Goal: Transaction & Acquisition: Purchase product/service

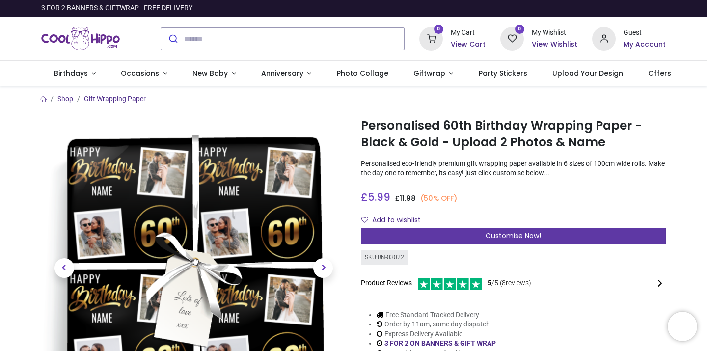
click at [511, 233] on span "Customise Now!" at bounding box center [512, 236] width 55 height 10
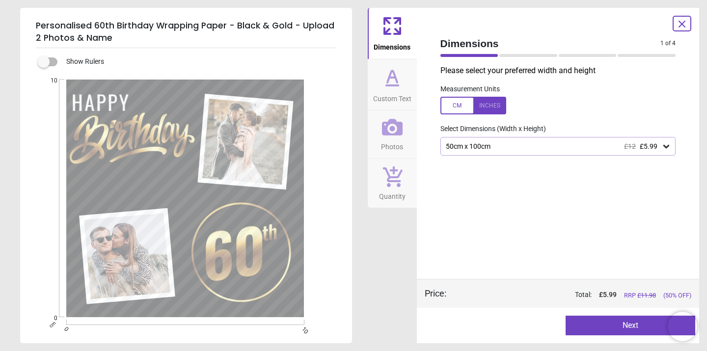
click at [499, 151] on div "50cm x 100cm £12 £5.99" at bounding box center [558, 146] width 236 height 19
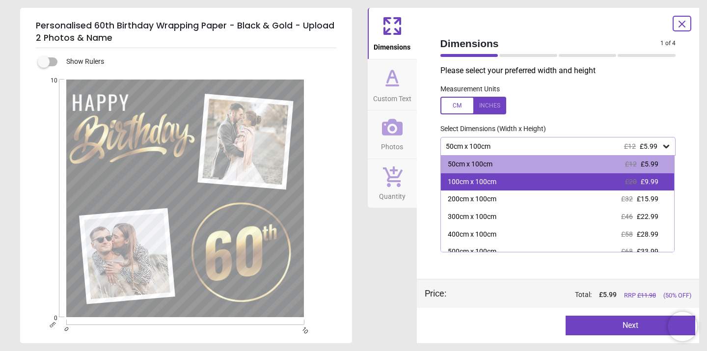
click at [493, 182] on div "100cm x 100cm" at bounding box center [472, 182] width 49 height 10
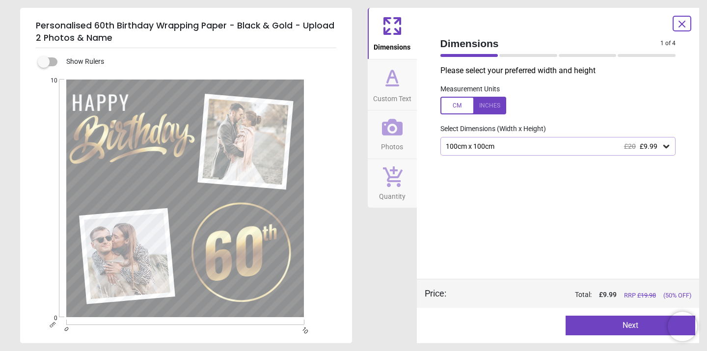
click at [395, 95] on span "Custom Text" at bounding box center [392, 96] width 38 height 15
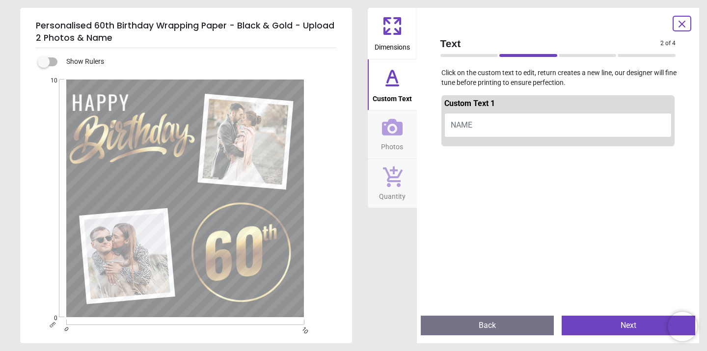
click at [473, 123] on button "NAME" at bounding box center [558, 125] width 228 height 25
type textarea "******"
click at [392, 134] on icon at bounding box center [392, 127] width 21 height 17
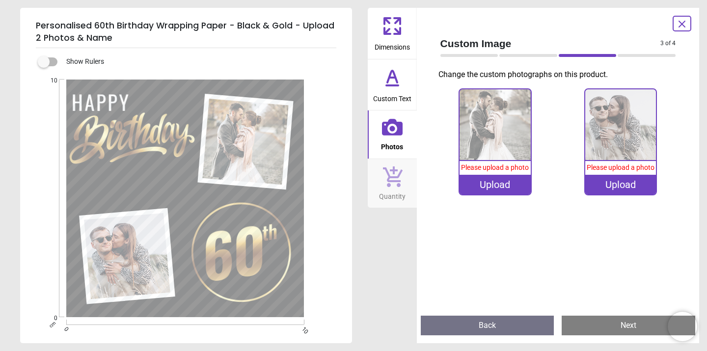
click at [490, 182] on div "Upload" at bounding box center [494, 185] width 71 height 20
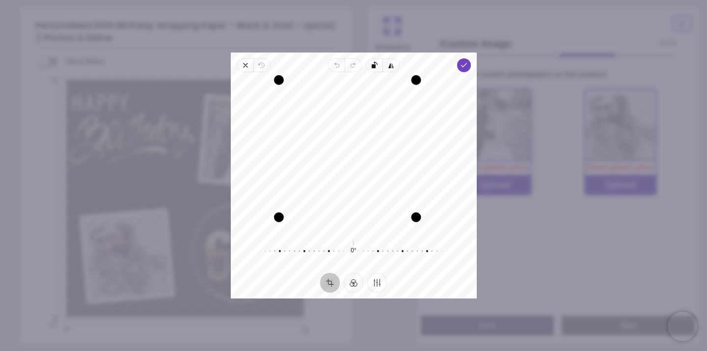
drag, startPoint x: 431, startPoint y: 231, endPoint x: 419, endPoint y: 218, distance: 17.7
click at [419, 218] on div "Drag corner br" at bounding box center [416, 218] width 10 height 10
drag, startPoint x: 279, startPoint y: 85, endPoint x: 290, endPoint y: 92, distance: 13.1
click at [290, 92] on div "Drag corner tl" at bounding box center [288, 89] width 10 height 10
click at [465, 65] on polyline "button" at bounding box center [463, 64] width 5 height 3
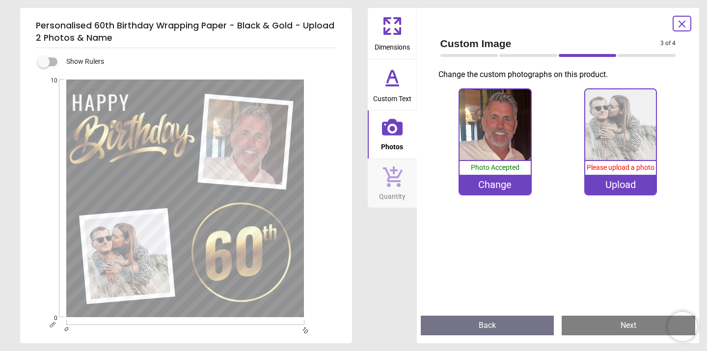
click at [618, 169] on span "Please upload a photo" at bounding box center [621, 167] width 68 height 8
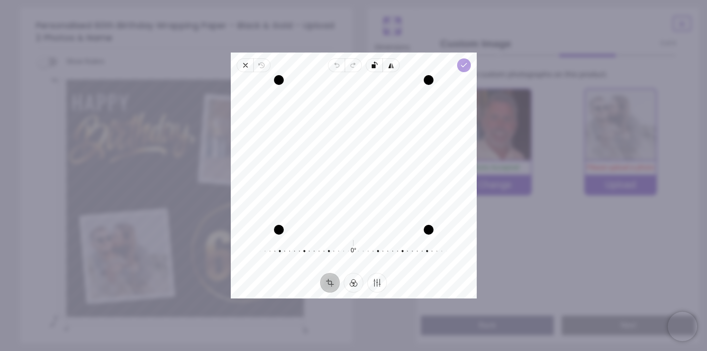
click at [466, 64] on icon "button" at bounding box center [463, 65] width 8 height 8
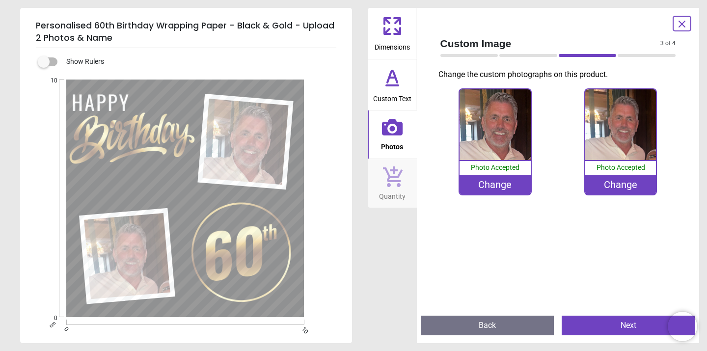
click at [630, 325] on button "Next" at bounding box center [629, 326] width 134 height 20
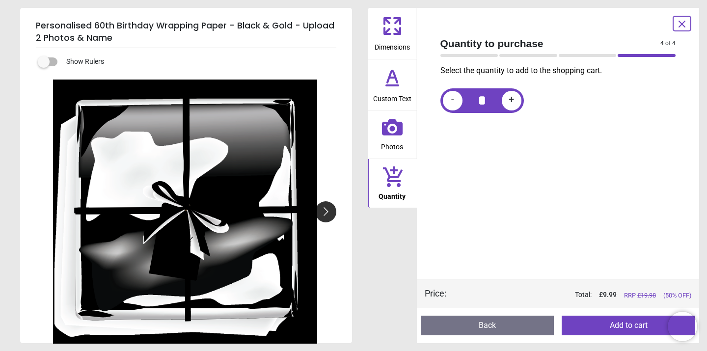
click at [327, 213] on button "Go to next slide" at bounding box center [325, 211] width 21 height 21
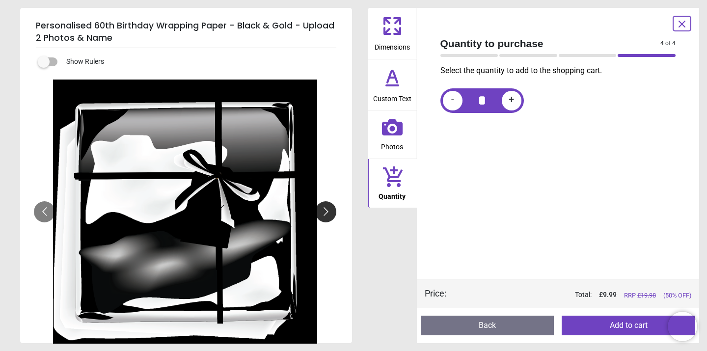
click at [327, 213] on button "Go to next slide" at bounding box center [325, 211] width 21 height 21
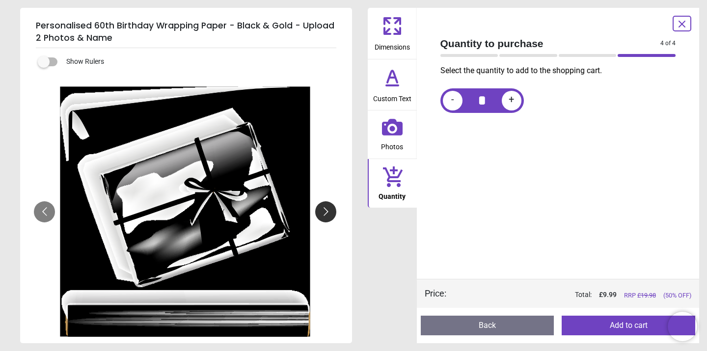
click at [327, 213] on button "Go to next slide" at bounding box center [325, 211] width 21 height 21
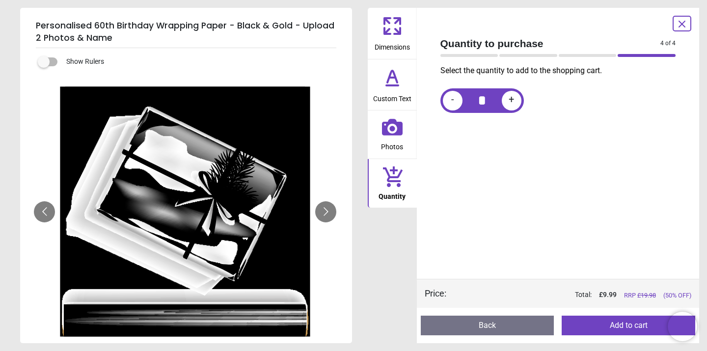
click at [630, 324] on button "Add to cart" at bounding box center [629, 326] width 134 height 20
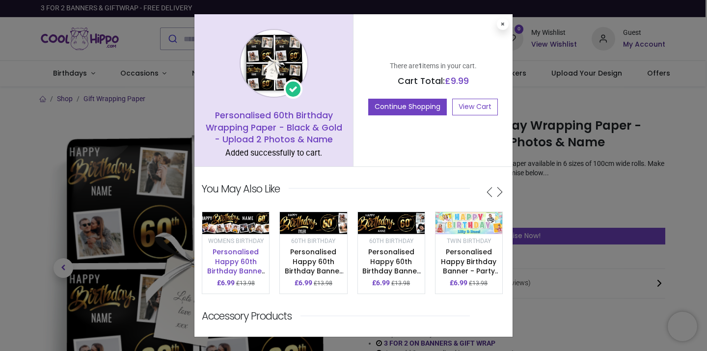
click at [237, 258] on link "Personalised Happy 60th Birthday Banner - Black & Gold - Custom Name & 9 Photo …" at bounding box center [236, 276] width 60 height 58
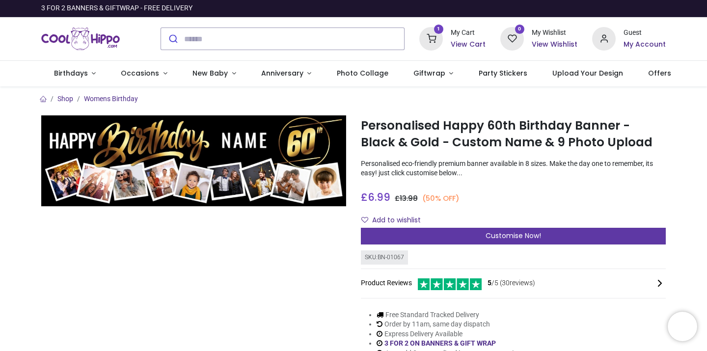
click at [501, 232] on span "Customise Now!" at bounding box center [512, 236] width 55 height 10
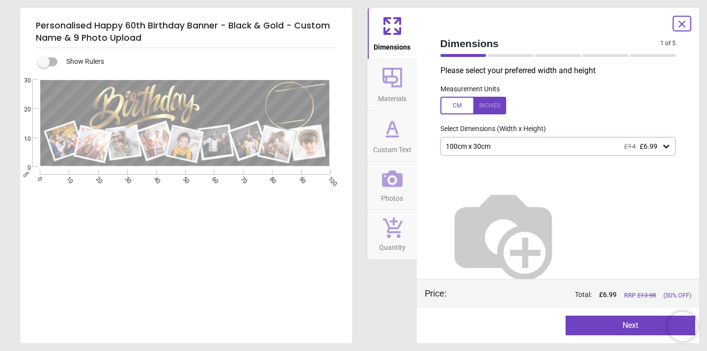
click at [390, 131] on icon at bounding box center [392, 129] width 24 height 24
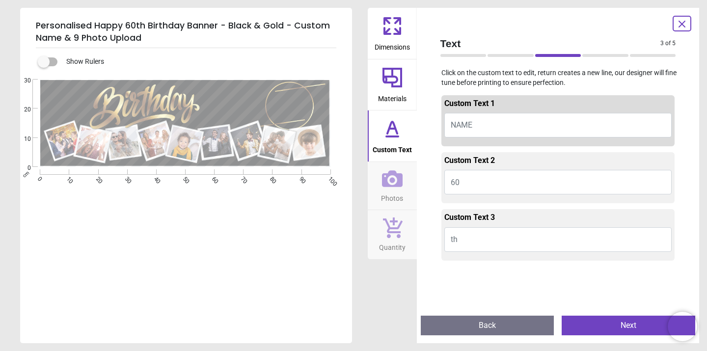
click at [462, 121] on span "NAME" at bounding box center [462, 124] width 22 height 9
type textarea "******"
click at [385, 191] on span "Photos" at bounding box center [392, 196] width 22 height 15
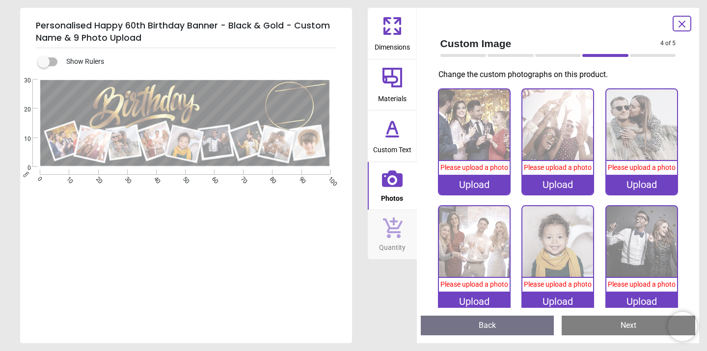
click at [474, 193] on div "Upload" at bounding box center [474, 185] width 71 height 20
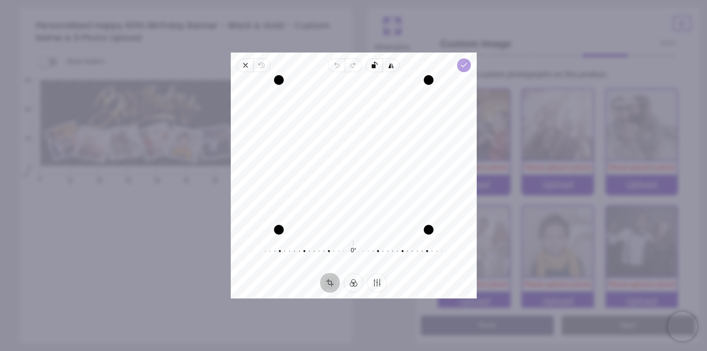
click at [465, 63] on icon "button" at bounding box center [463, 65] width 8 height 8
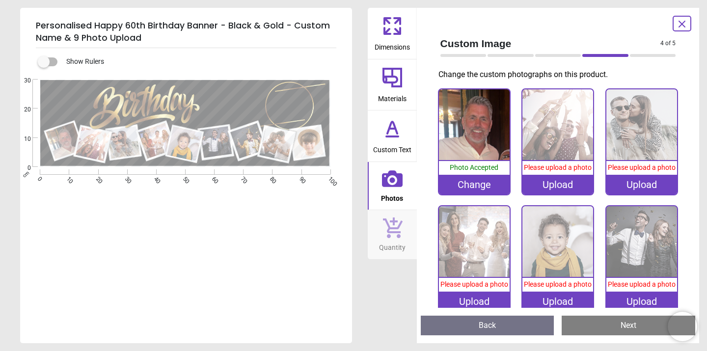
click at [91, 142] on image at bounding box center [93, 144] width 34 height 34
click at [89, 141] on image at bounding box center [93, 144] width 34 height 34
click at [482, 169] on span "Photo Accepted" at bounding box center [474, 167] width 49 height 8
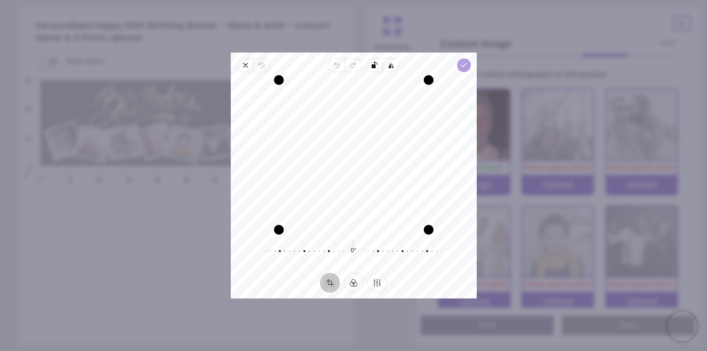
click at [462, 67] on polyline "button" at bounding box center [463, 64] width 5 height 3
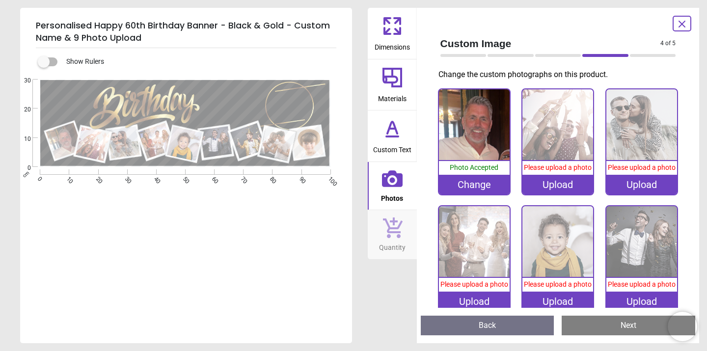
click at [682, 24] on icon at bounding box center [682, 24] width 6 height 6
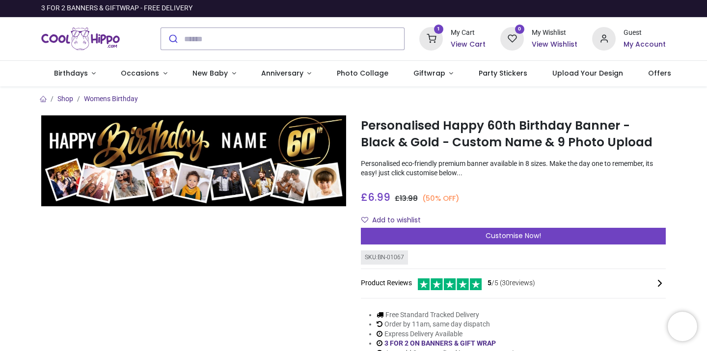
click at [443, 38] on icon at bounding box center [431, 39] width 24 height 24
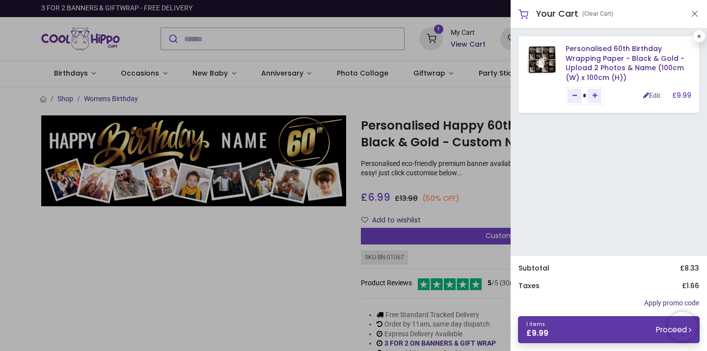
click at [596, 325] on link "1 items £ 9.99 Proceed" at bounding box center [609, 329] width 182 height 27
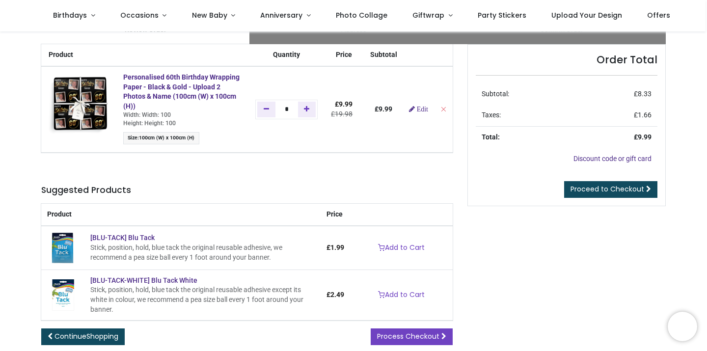
scroll to position [55, 0]
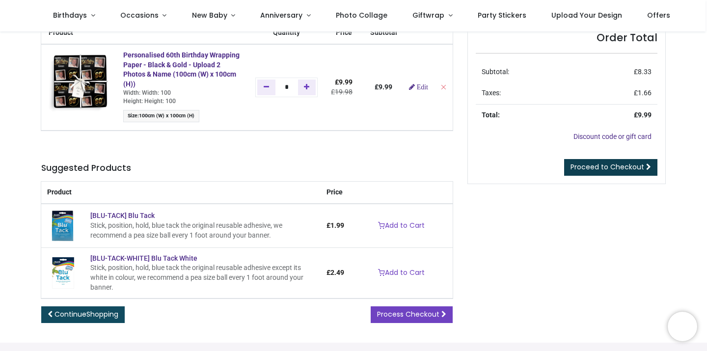
click at [630, 167] on span "Proceed to Checkout" at bounding box center [607, 167] width 74 height 10
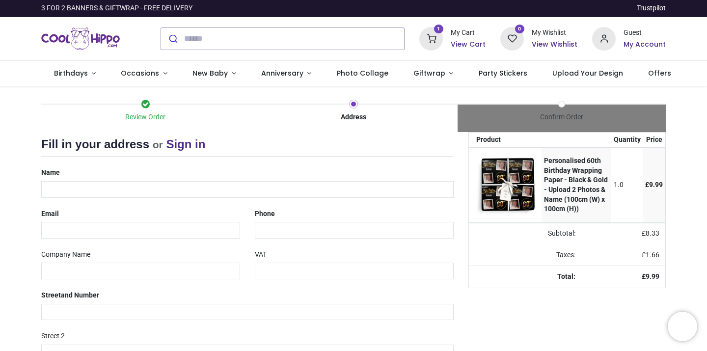
select select "***"
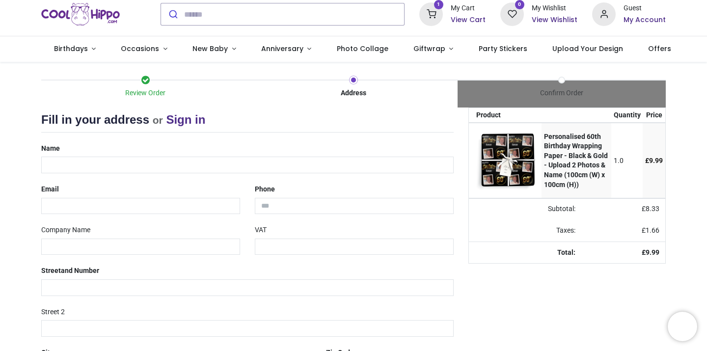
scroll to position [29, 0]
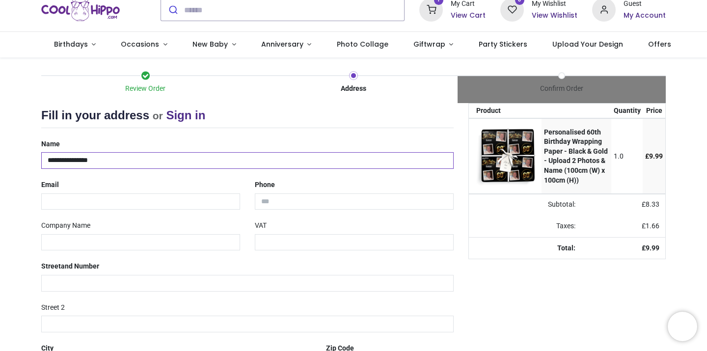
type input "**********"
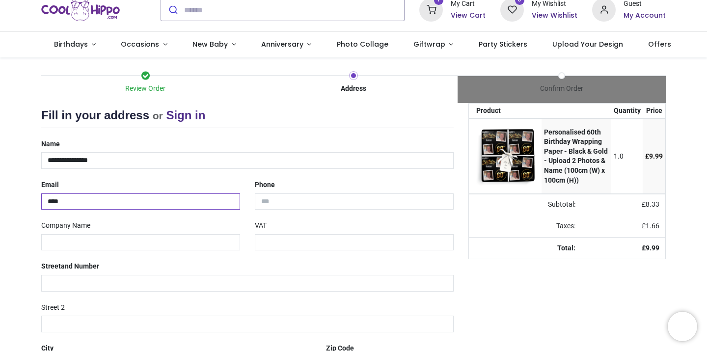
type input "**********"
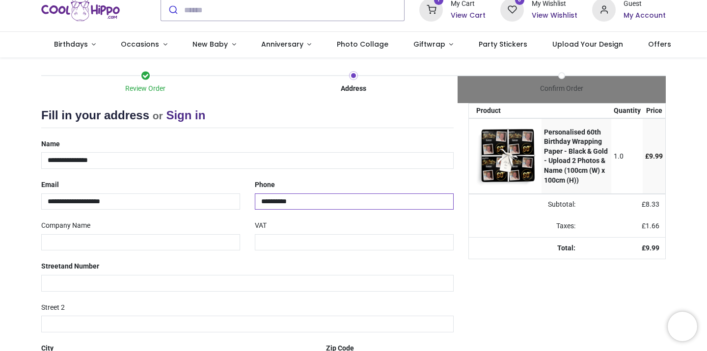
type input "**********"
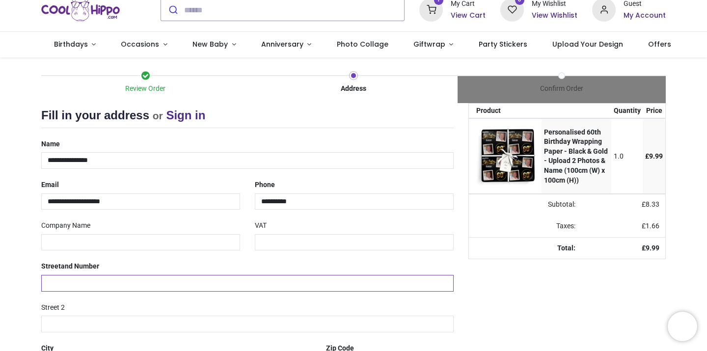
type input "*"
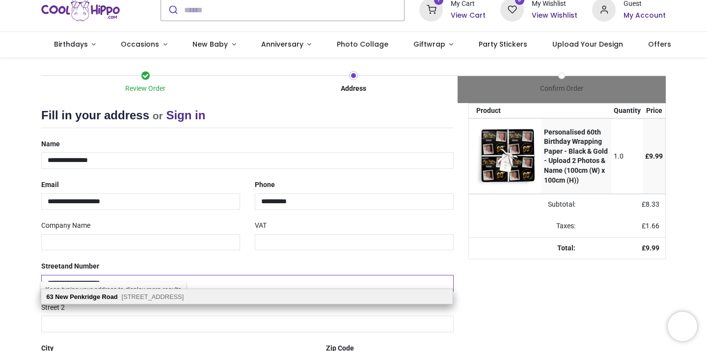
type input "**********"
click at [89, 298] on b "New Penkridge" at bounding box center [77, 296] width 45 height 7
type input "********"
select select "***"
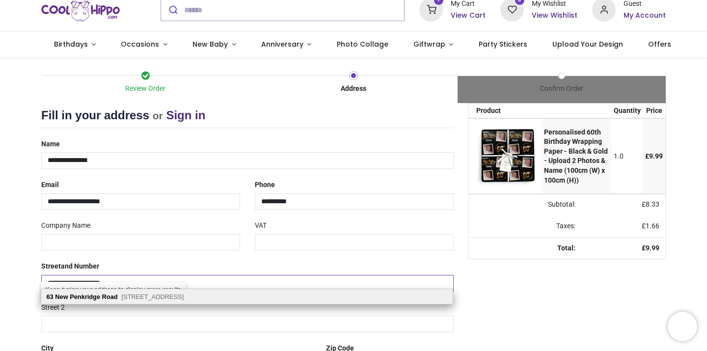
type input "*******"
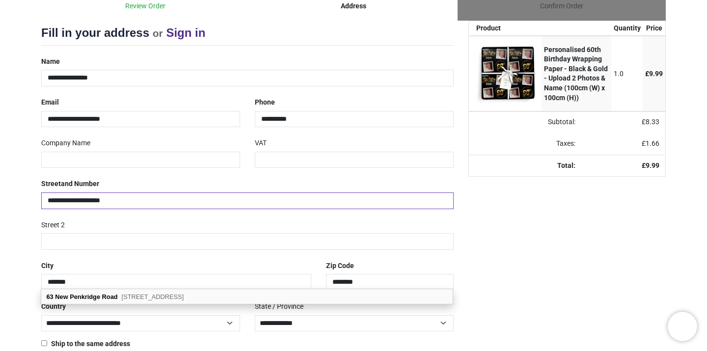
scroll to position [113, 0]
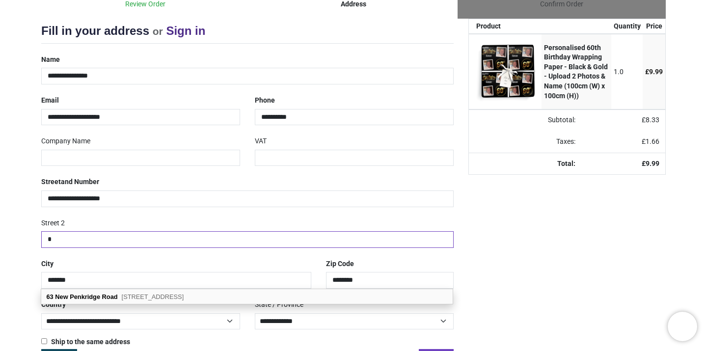
type input "*"
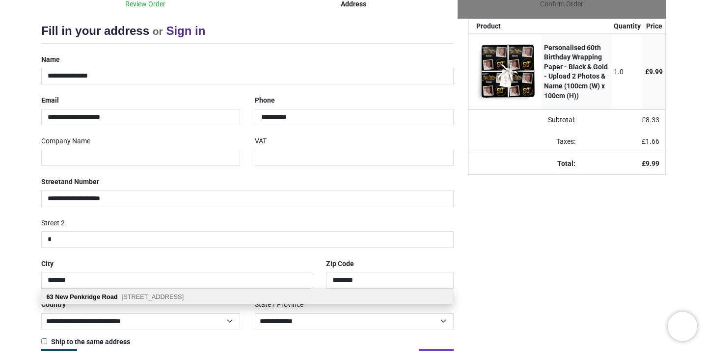
click at [85, 295] on b "New Penkridge" at bounding box center [77, 296] width 45 height 7
select select "***"
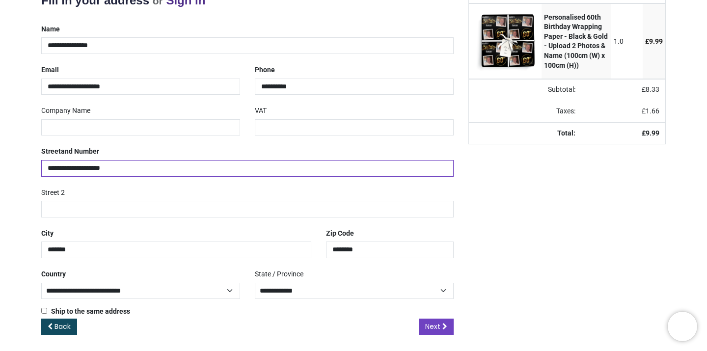
scroll to position [142, 0]
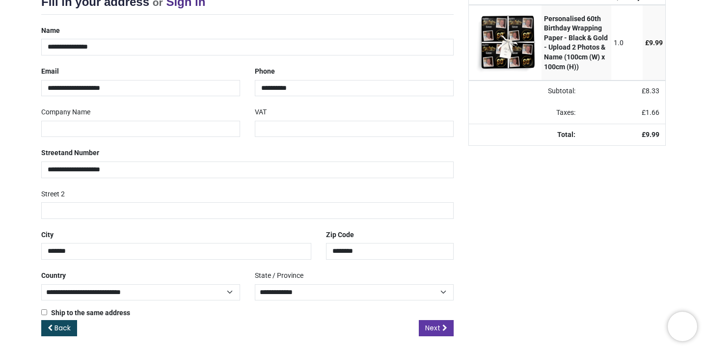
click at [434, 323] on span "Next" at bounding box center [432, 328] width 15 height 10
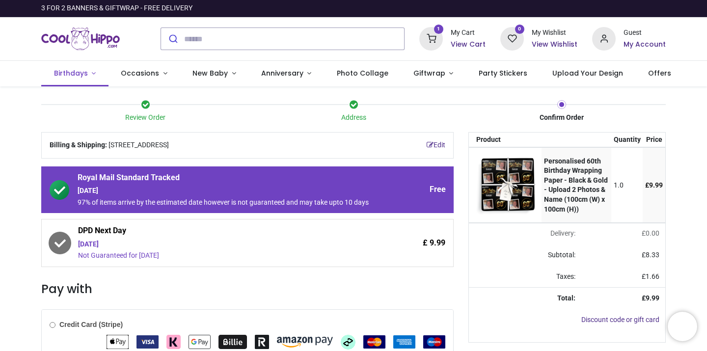
click at [84, 71] on span "Birthdays" at bounding box center [71, 73] width 34 height 10
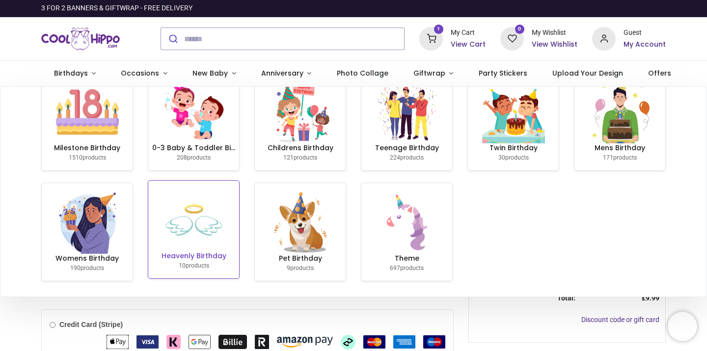
scroll to position [26, 0]
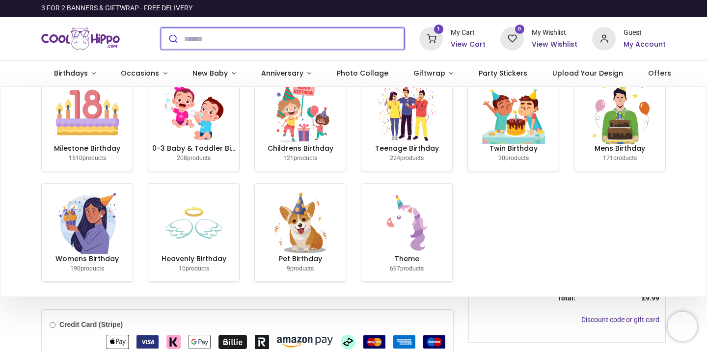
click at [256, 41] on input "search" at bounding box center [294, 39] width 220 height 22
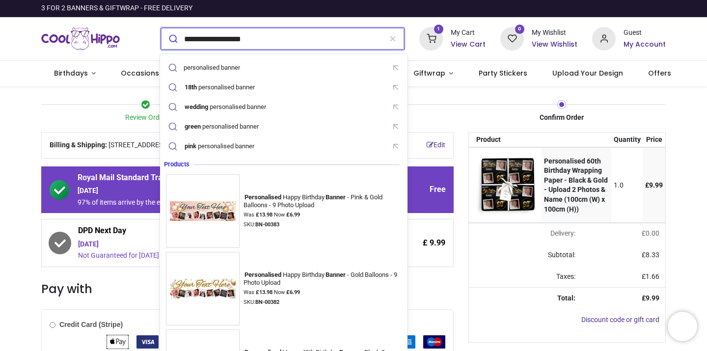
type input "**********"
click at [172, 39] on button "submit" at bounding box center [172, 39] width 23 height 22
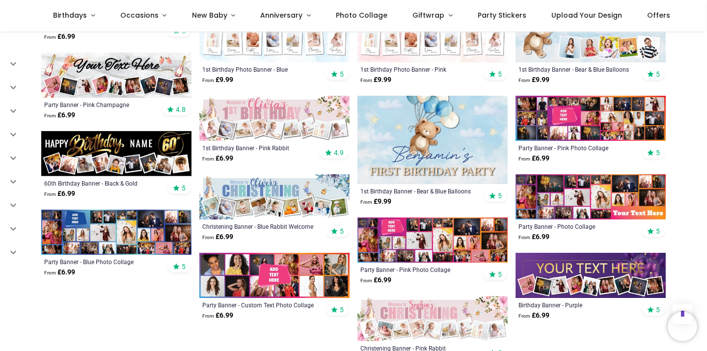
scroll to position [412, 0]
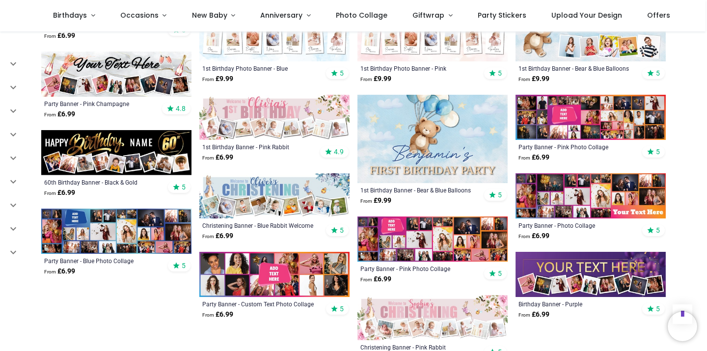
click at [110, 161] on img at bounding box center [116, 152] width 150 height 45
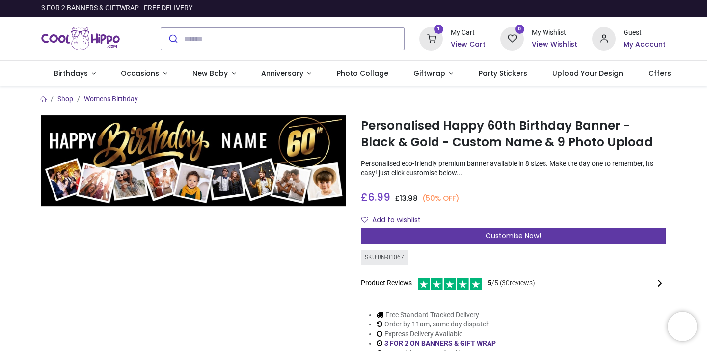
click at [513, 236] on span "Customise Now!" at bounding box center [512, 236] width 55 height 10
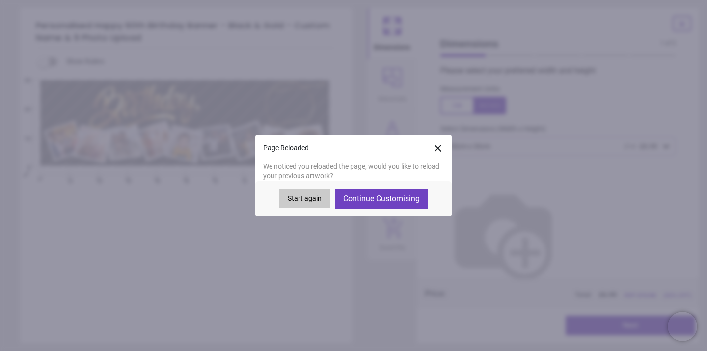
click at [396, 197] on button "Continue Customising" at bounding box center [381, 199] width 93 height 20
type textarea "******"
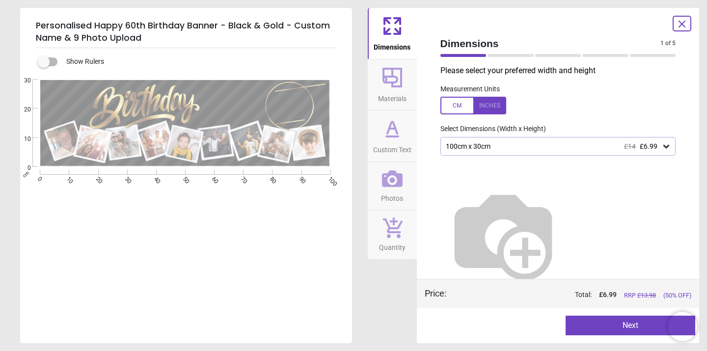
click at [386, 185] on icon at bounding box center [392, 178] width 21 height 17
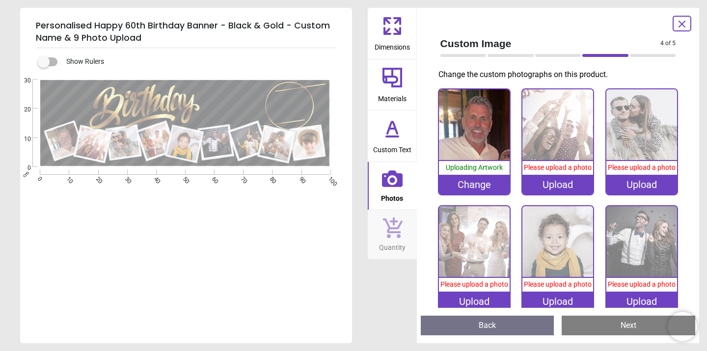
click at [553, 143] on img at bounding box center [557, 124] width 71 height 71
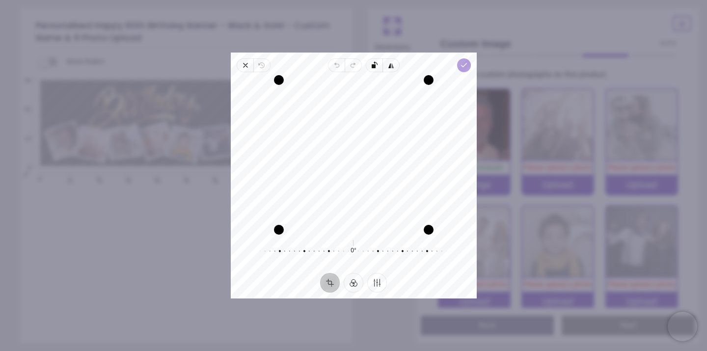
click at [462, 65] on icon "button" at bounding box center [463, 65] width 8 height 8
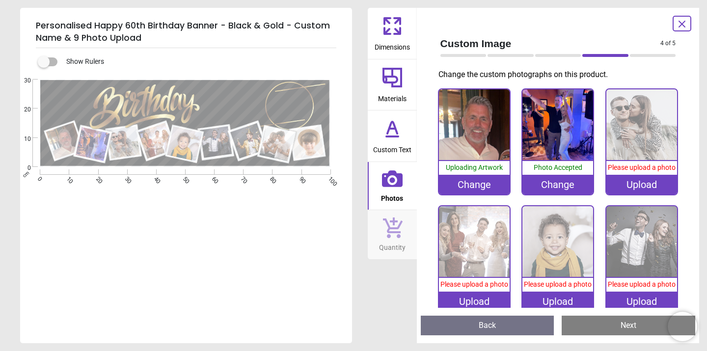
click at [120, 148] on image at bounding box center [123, 143] width 32 height 32
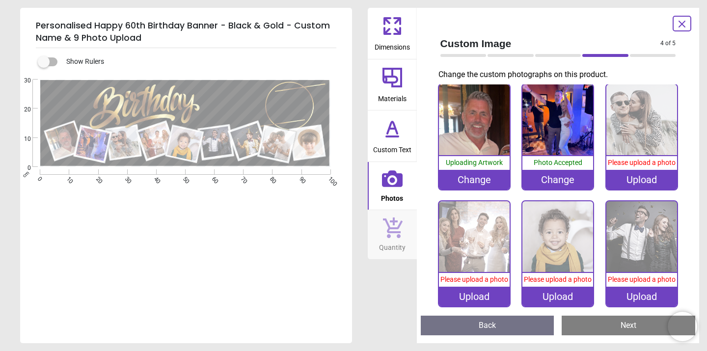
click at [634, 187] on div "Upload" at bounding box center [641, 180] width 71 height 20
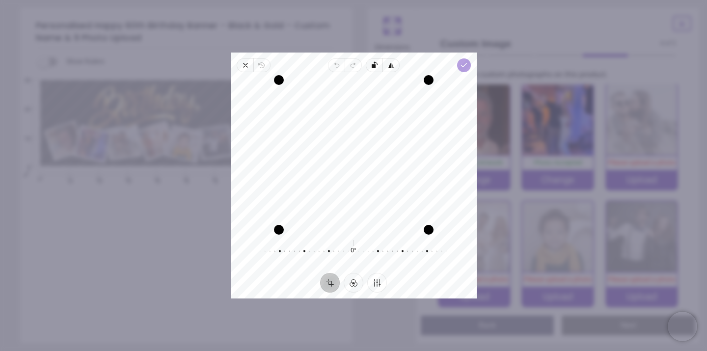
click at [463, 67] on icon "button" at bounding box center [463, 65] width 8 height 8
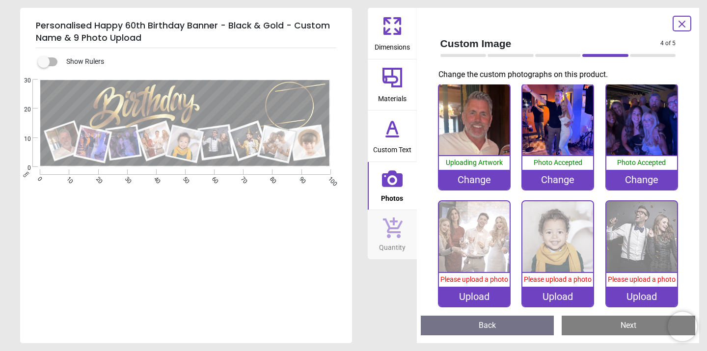
click at [474, 301] on div "Upload" at bounding box center [474, 297] width 71 height 20
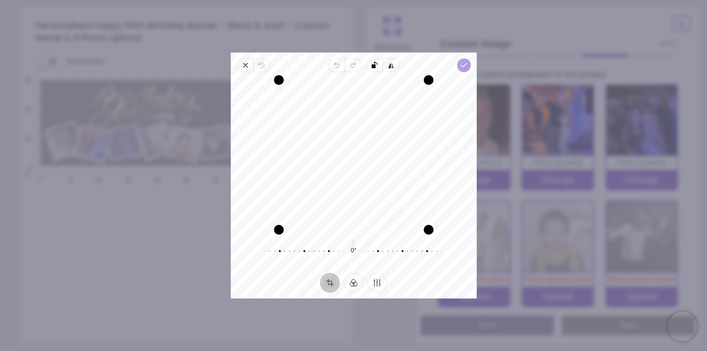
click at [468, 66] on span "Done" at bounding box center [463, 65] width 14 height 14
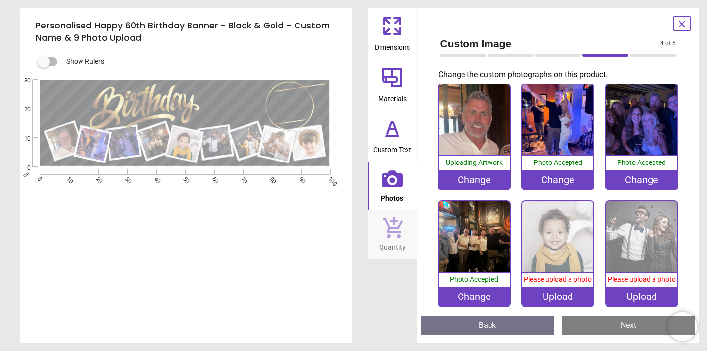
click at [555, 304] on div "Upload" at bounding box center [557, 297] width 71 height 20
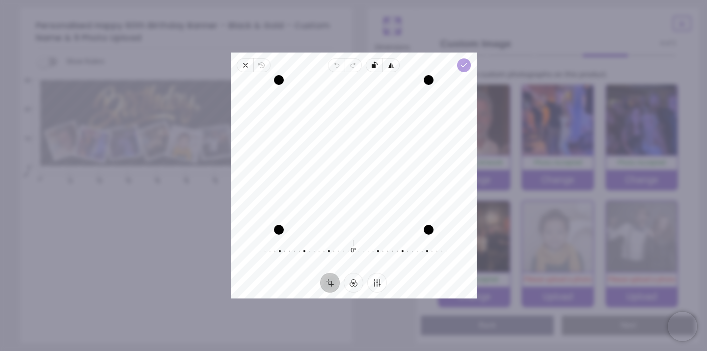
click at [465, 63] on icon "button" at bounding box center [463, 65] width 8 height 8
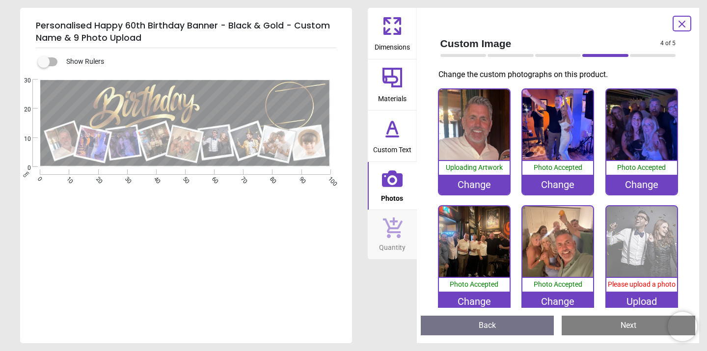
scroll to position [5, 0]
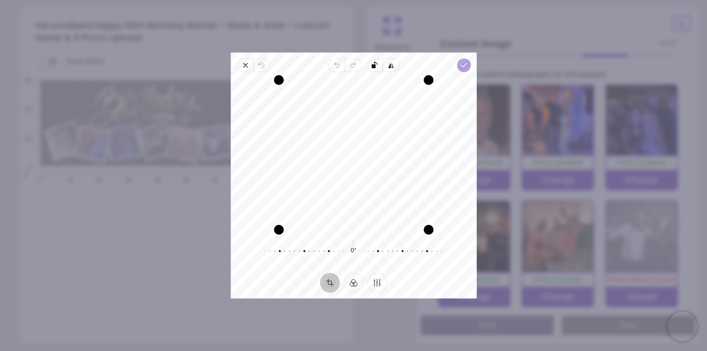
click at [463, 65] on polyline "button" at bounding box center [463, 64] width 5 height 3
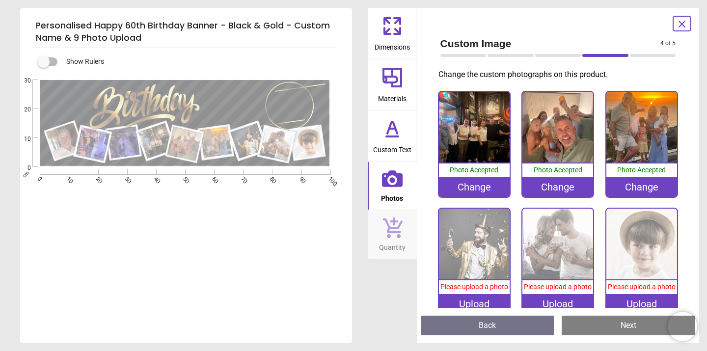
scroll to position [127, 0]
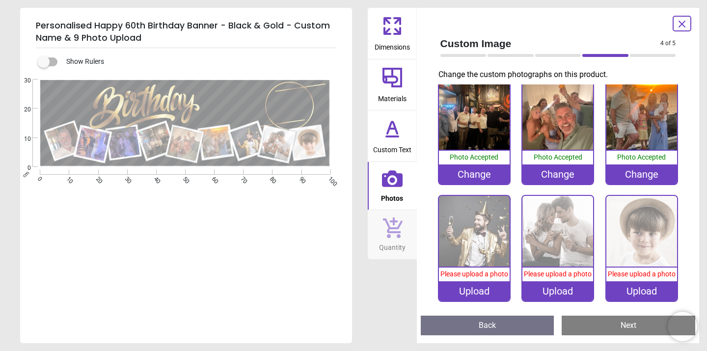
click at [478, 294] on div "Upload" at bounding box center [474, 291] width 71 height 20
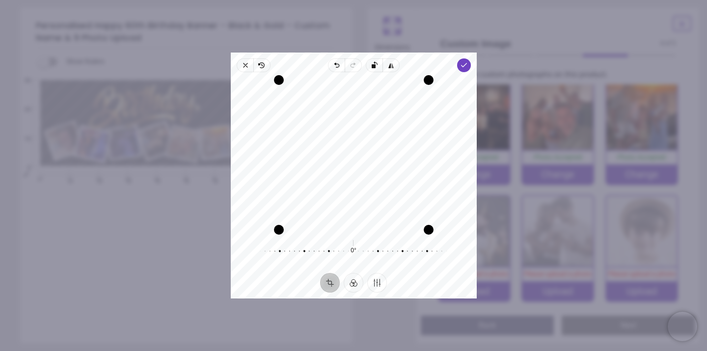
drag, startPoint x: 387, startPoint y: 172, endPoint x: 389, endPoint y: 209, distance: 37.4
click at [389, 209] on div "Recenter" at bounding box center [354, 155] width 230 height 150
click at [462, 63] on icon "button" at bounding box center [463, 65] width 8 height 8
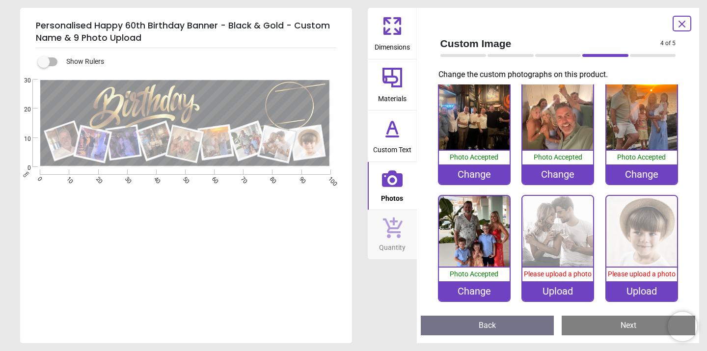
click at [633, 170] on div "Change" at bounding box center [641, 174] width 71 height 20
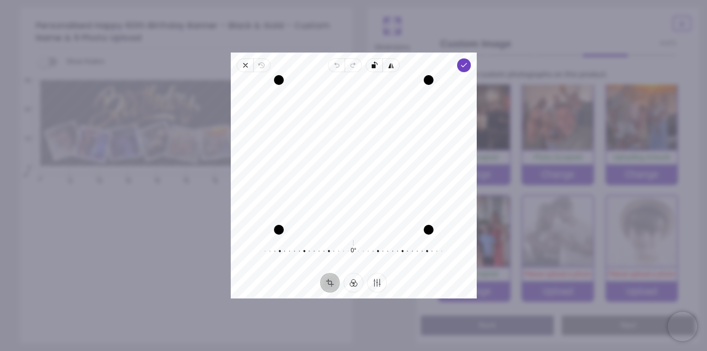
drag, startPoint x: 411, startPoint y: 146, endPoint x: 403, endPoint y: 145, distance: 7.4
click at [403, 145] on div "Recenter" at bounding box center [354, 155] width 230 height 150
click at [464, 66] on icon "button" at bounding box center [463, 65] width 8 height 8
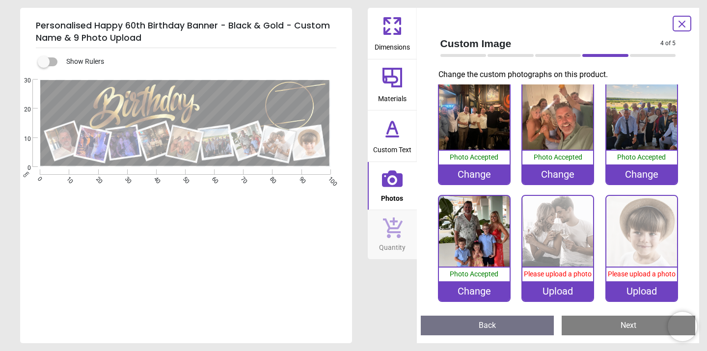
click at [557, 293] on div "Upload" at bounding box center [557, 291] width 71 height 20
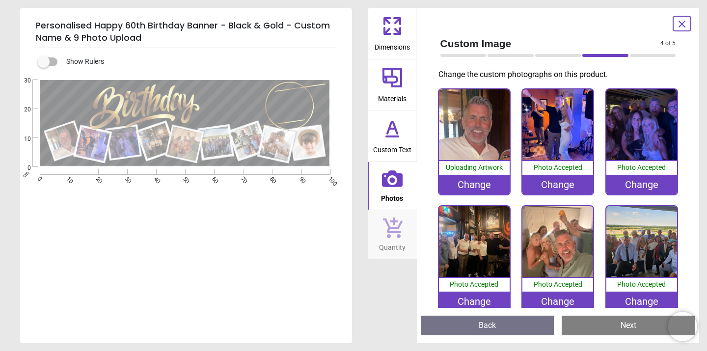
scroll to position [127, 0]
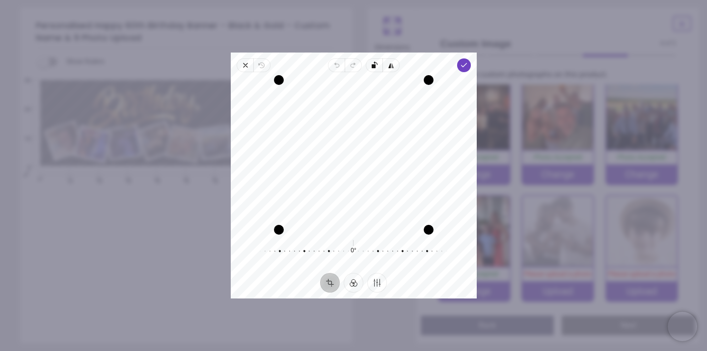
click at [387, 169] on div "Recenter" at bounding box center [354, 155] width 230 height 150
drag, startPoint x: 429, startPoint y: 233, endPoint x: 487, endPoint y: 235, distance: 58.4
click at [487, 235] on div "× Trustpilot Product Reviews 5 /5 ( 30 reviews) Liz Delighted with the banner. …" at bounding box center [513, 246] width 305 height 71
click at [242, 66] on icon "button" at bounding box center [245, 65] width 8 height 8
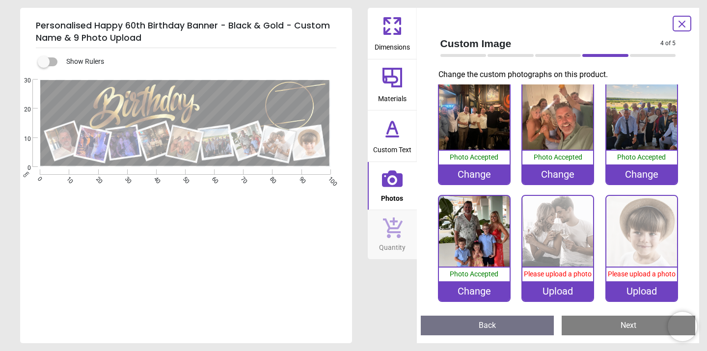
click at [566, 293] on div "Upload" at bounding box center [557, 291] width 71 height 20
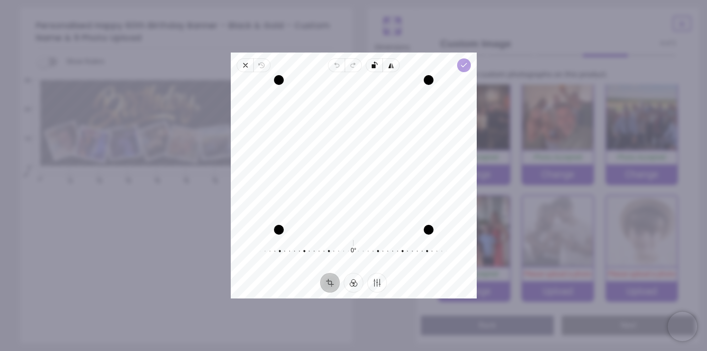
click at [463, 64] on icon "button" at bounding box center [463, 65] width 8 height 8
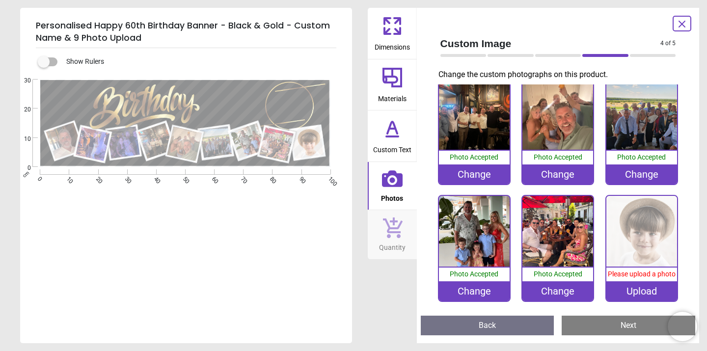
click at [626, 294] on div "Upload" at bounding box center [641, 291] width 71 height 20
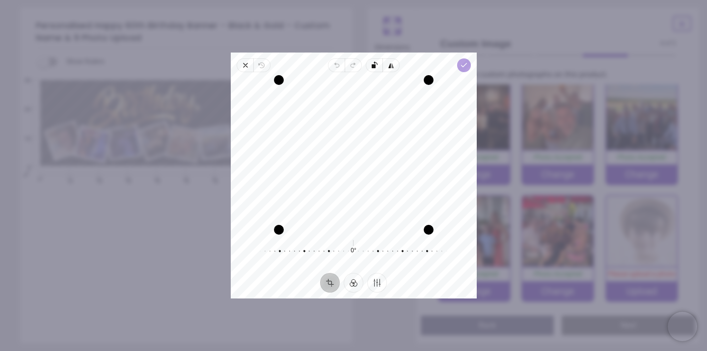
click at [463, 67] on icon "button" at bounding box center [463, 65] width 8 height 8
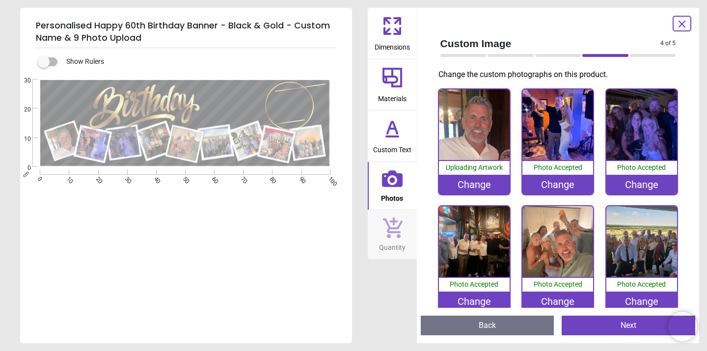
scroll to position [0, 0]
click at [646, 183] on div "Change" at bounding box center [641, 185] width 71 height 20
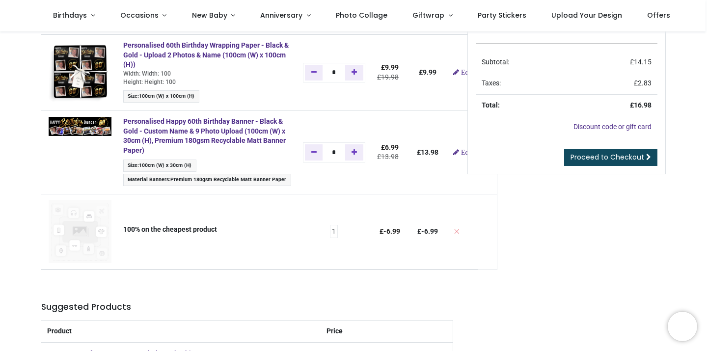
scroll to position [66, 0]
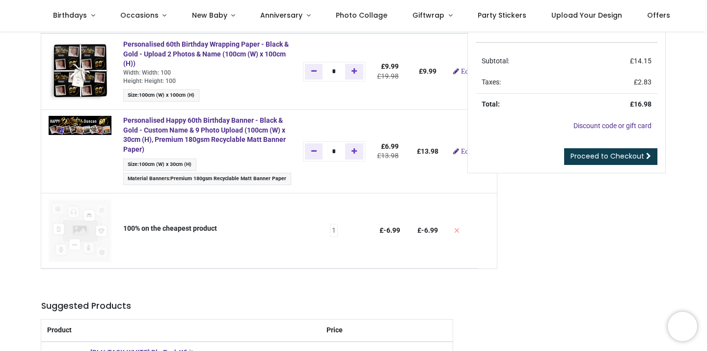
click at [627, 155] on span "Proceed to Checkout" at bounding box center [607, 156] width 74 height 10
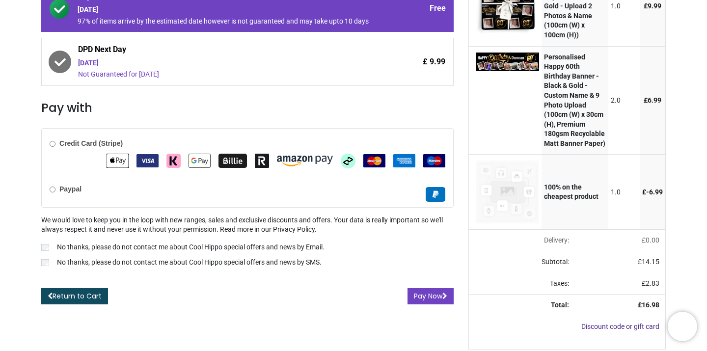
scroll to position [183, 0]
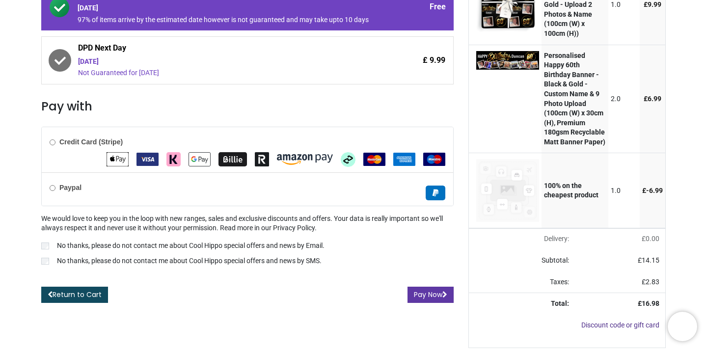
click at [433, 299] on button "Pay Now" at bounding box center [430, 295] width 46 height 17
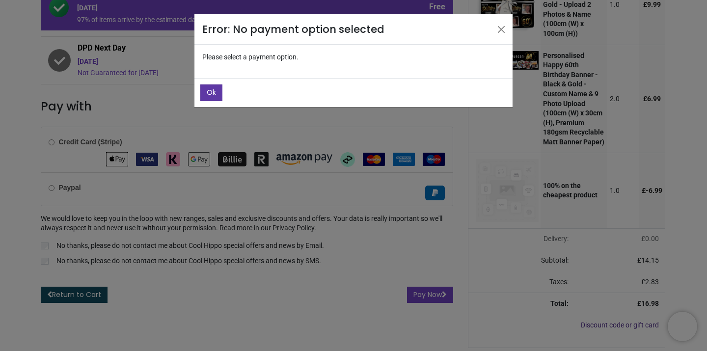
click at [209, 92] on span "Ok" at bounding box center [211, 92] width 9 height 10
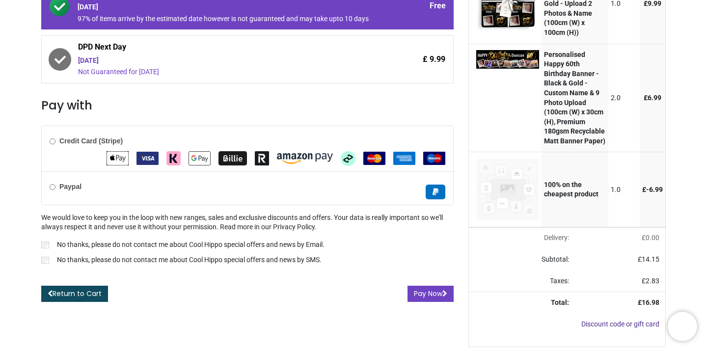
scroll to position [205, 0]
click at [427, 286] on button "Pay Now" at bounding box center [430, 294] width 46 height 17
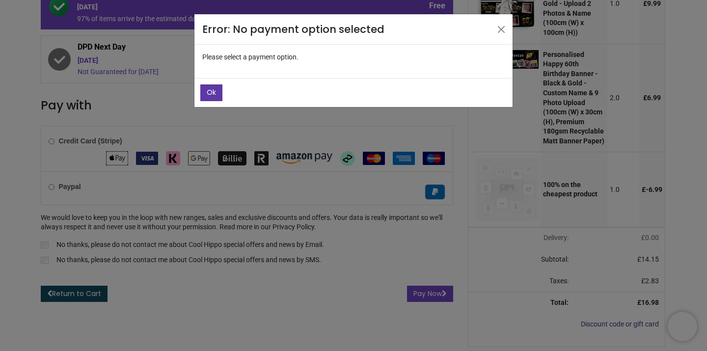
click at [215, 93] on span "Ok" at bounding box center [211, 92] width 9 height 10
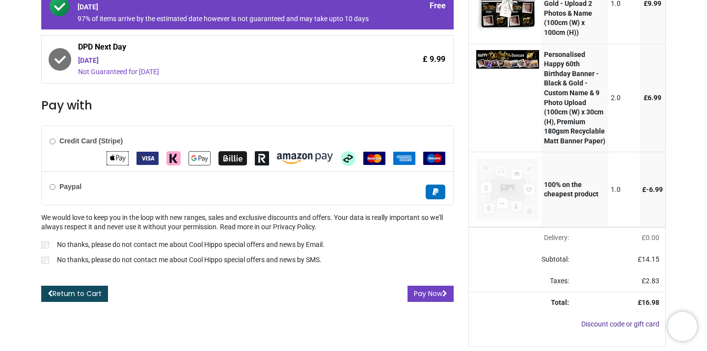
click at [184, 271] on div at bounding box center [247, 276] width 412 height 10
click at [120, 151] on img "Apple Pay" at bounding box center [118, 158] width 22 height 14
click at [427, 286] on button "Pay Now" at bounding box center [430, 294] width 46 height 17
